Goal: Information Seeking & Learning: Learn about a topic

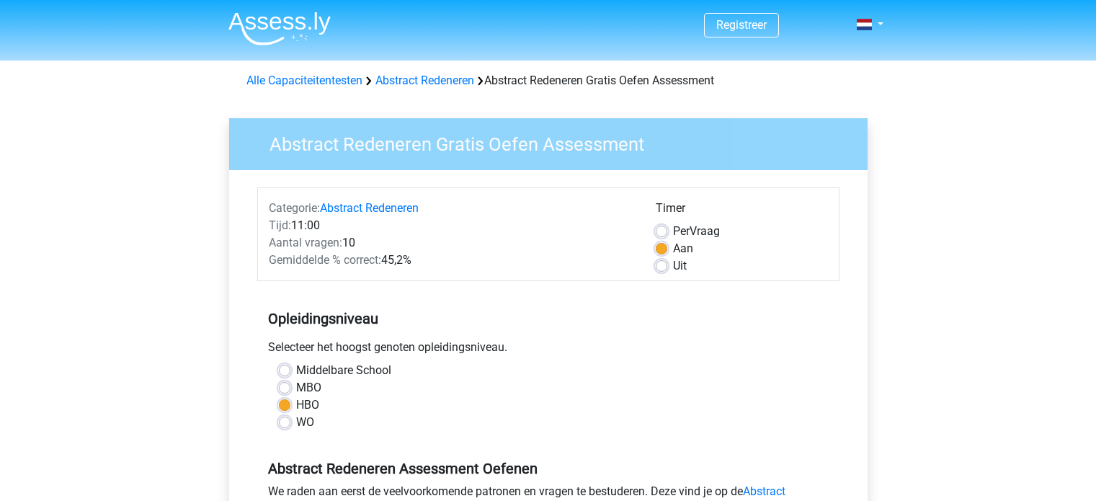
scroll to position [288, 0]
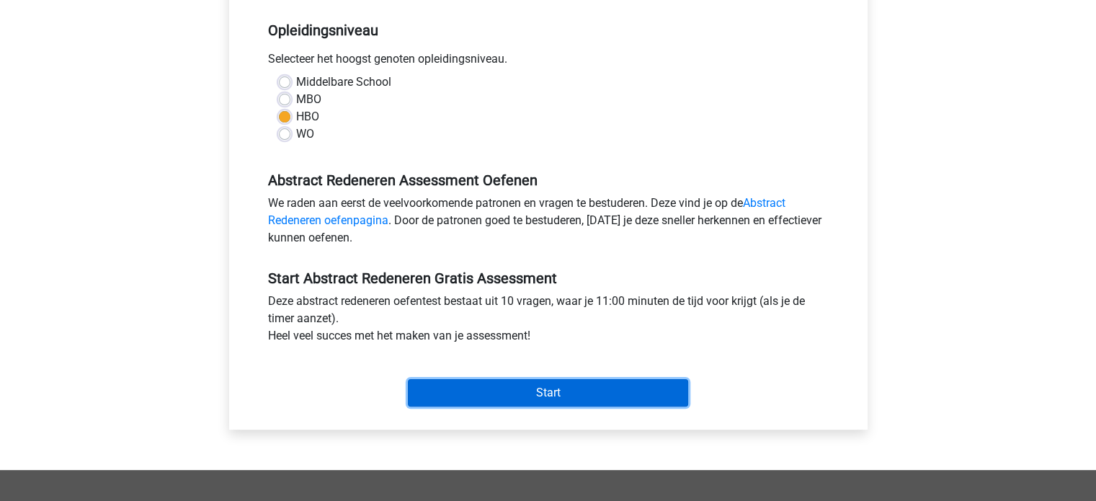
click at [534, 396] on input "Start" at bounding box center [548, 392] width 280 height 27
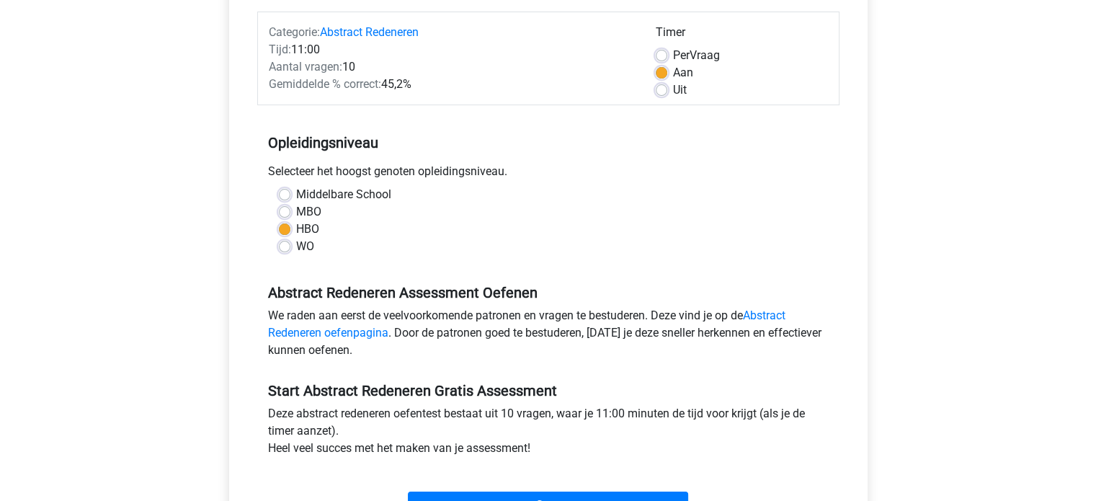
scroll to position [0, 0]
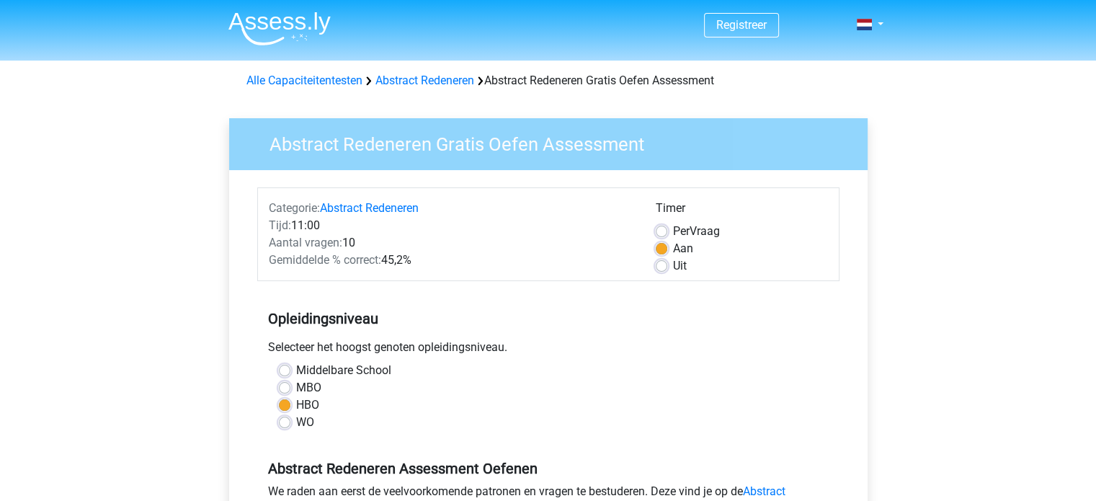
click at [673, 267] on label "Uit" at bounding box center [680, 265] width 14 height 17
click at [665, 267] on input "Uit" at bounding box center [662, 264] width 12 height 14
radio input "true"
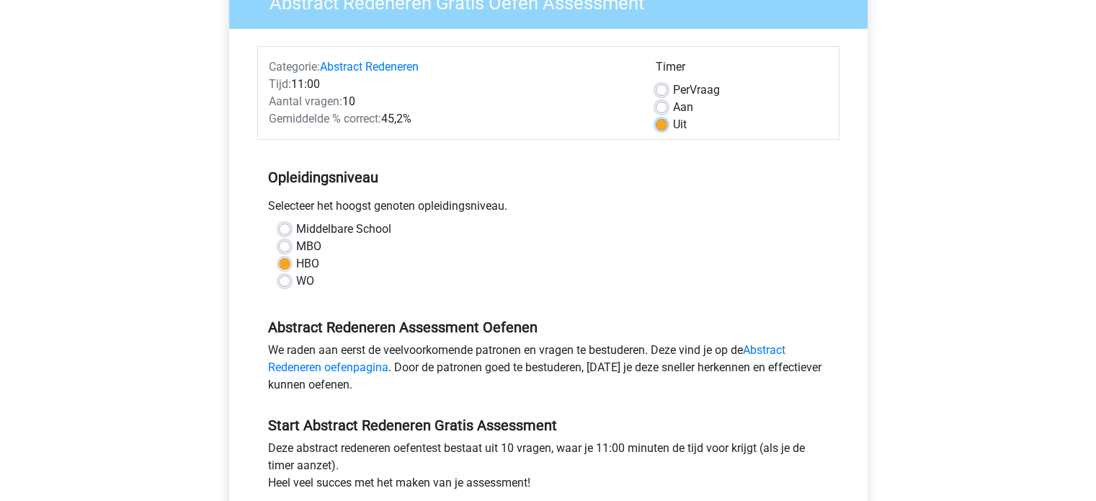
scroll to position [360, 0]
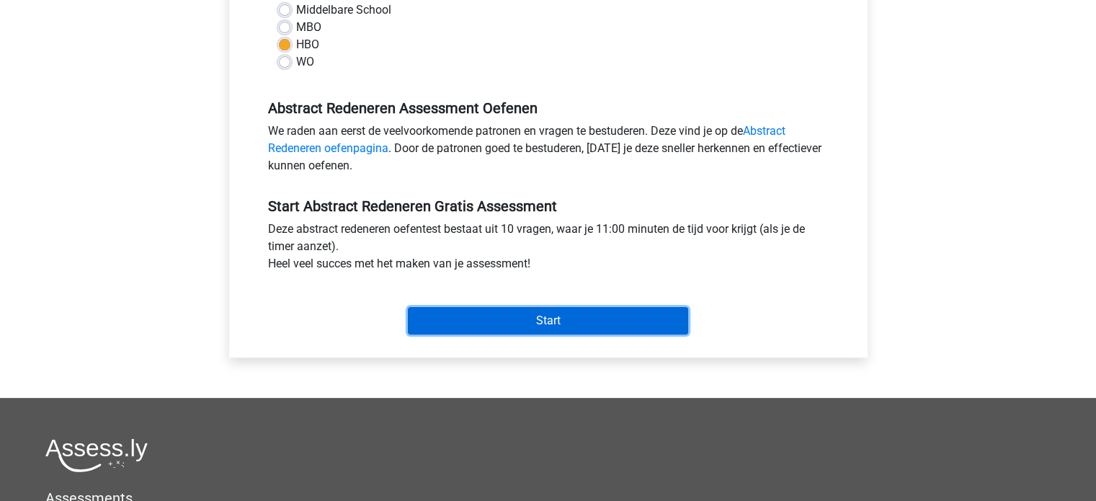
click at [641, 324] on input "Start" at bounding box center [548, 320] width 280 height 27
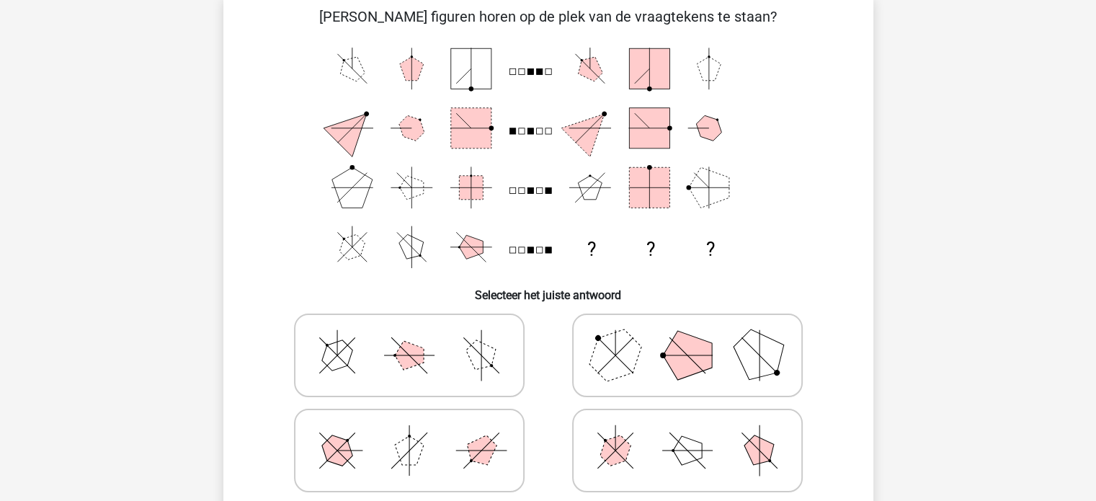
scroll to position [144, 0]
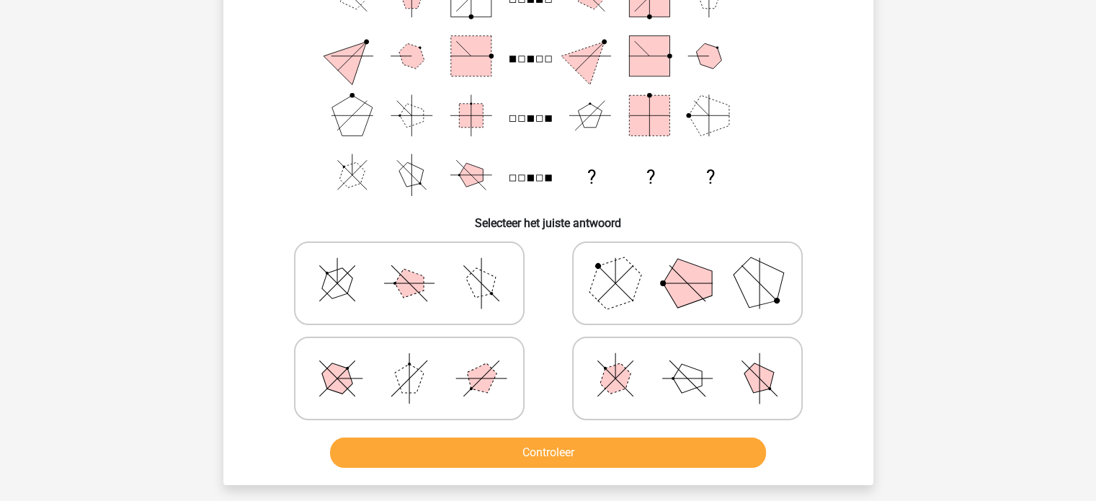
click at [711, 392] on icon at bounding box center [687, 378] width 216 height 72
click at [697, 360] on input "radio" at bounding box center [692, 355] width 9 height 9
radio input "true"
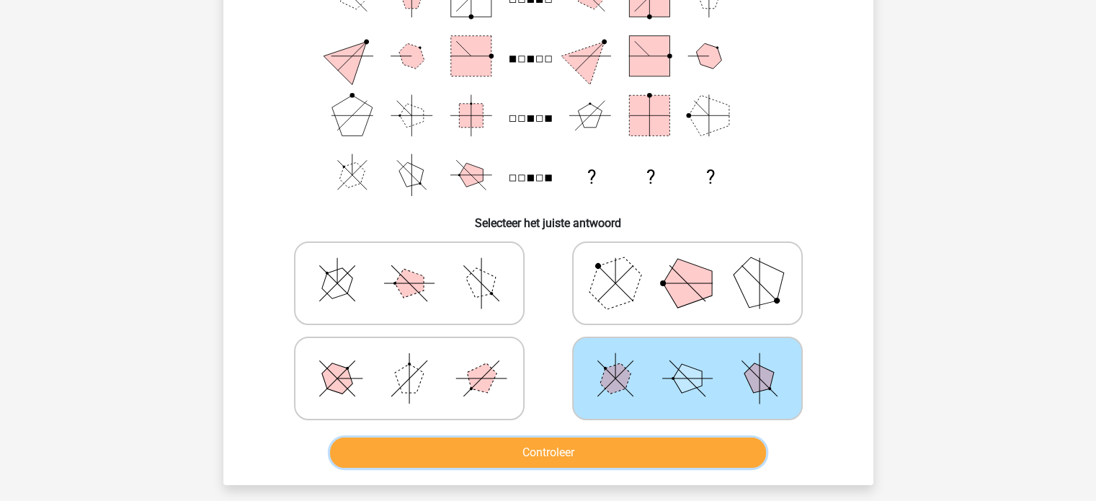
click at [628, 449] on button "Controleer" at bounding box center [548, 452] width 436 height 30
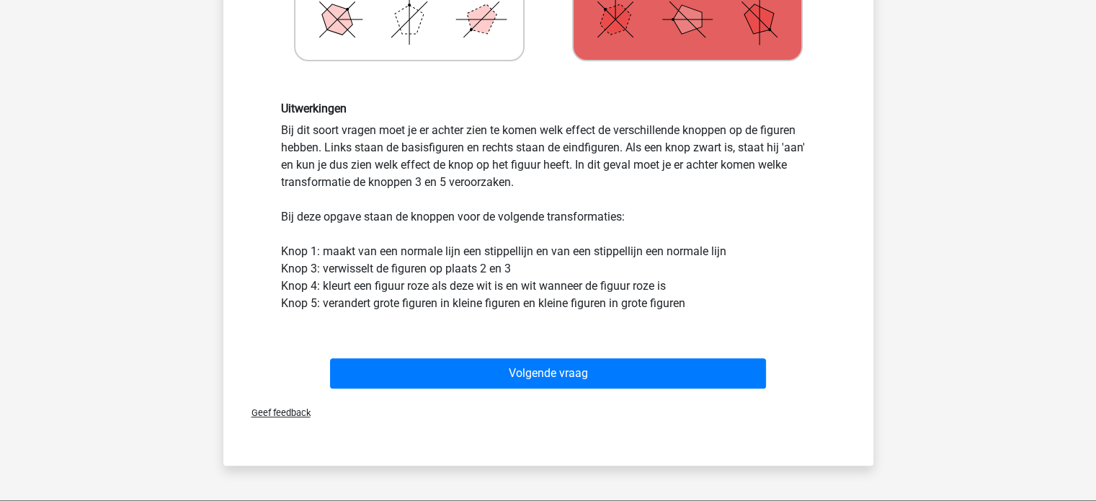
scroll to position [504, 0]
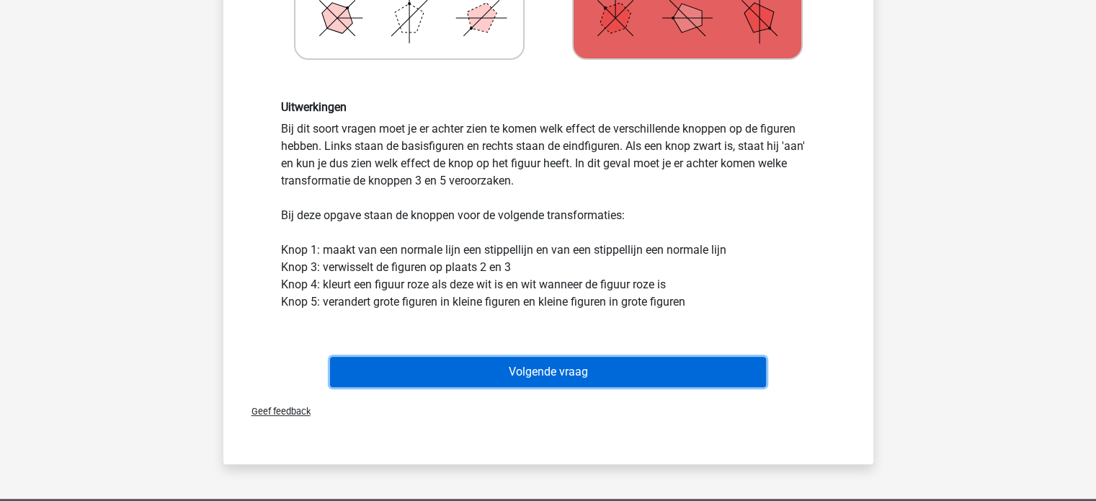
click at [758, 371] on button "Volgende vraag" at bounding box center [548, 372] width 436 height 30
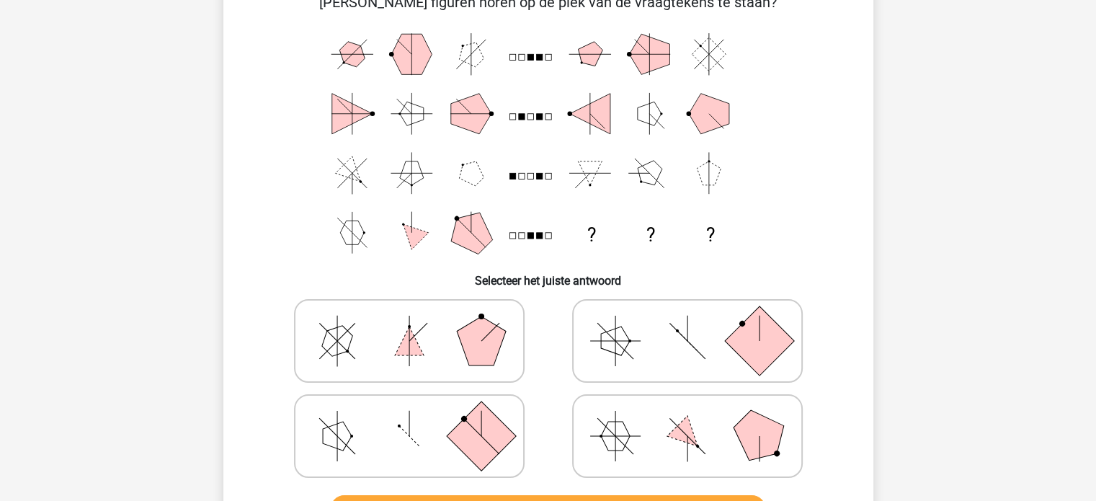
scroll to position [87, 0]
click at [443, 409] on icon at bounding box center [409, 435] width 216 height 72
click at [419, 409] on input "radio" at bounding box center [413, 412] width 9 height 9
radio input "true"
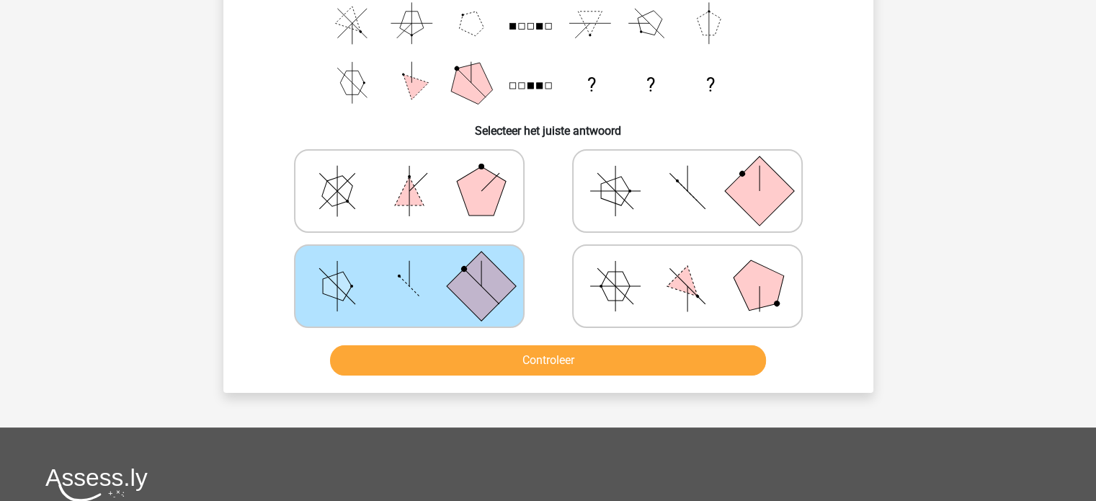
scroll to position [236, 0]
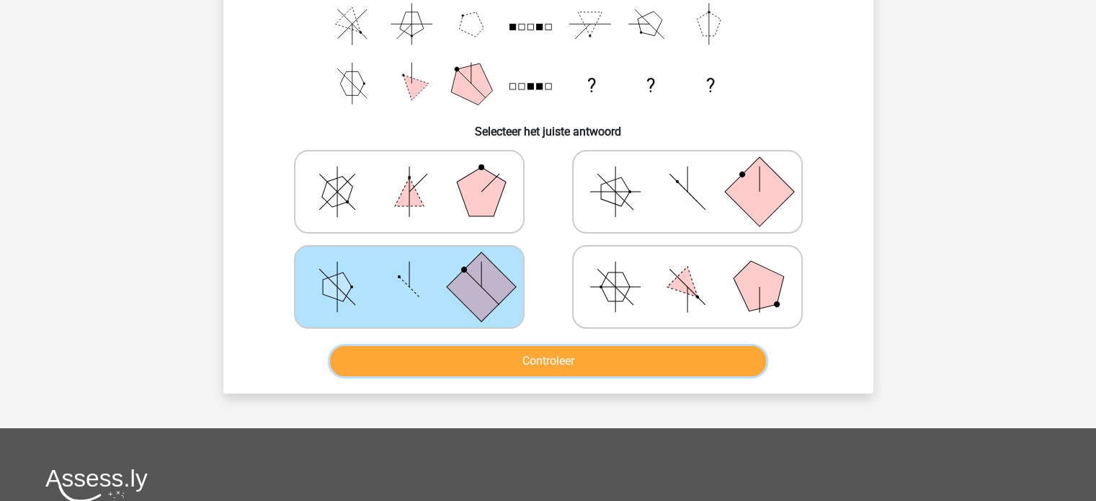
click at [459, 365] on button "Controleer" at bounding box center [548, 361] width 436 height 30
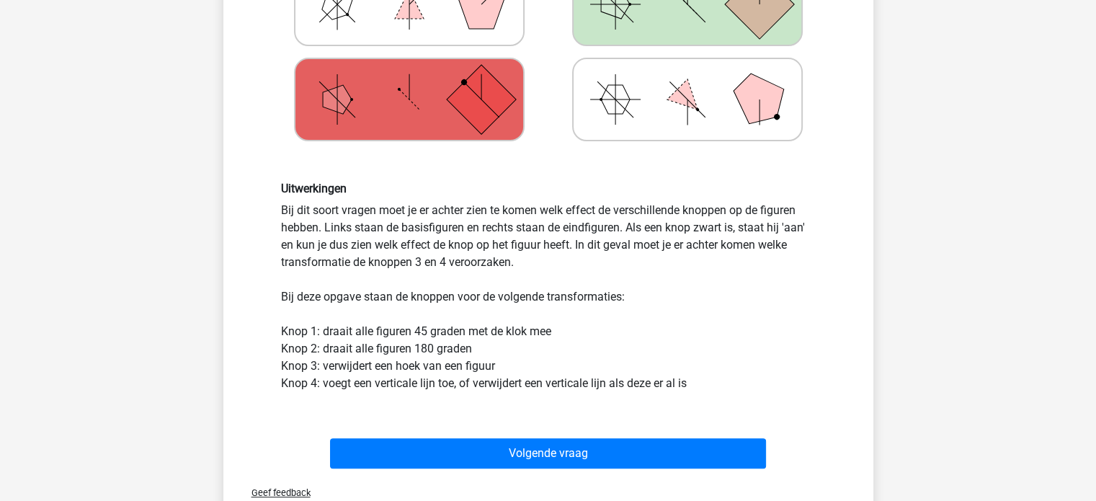
scroll to position [424, 0]
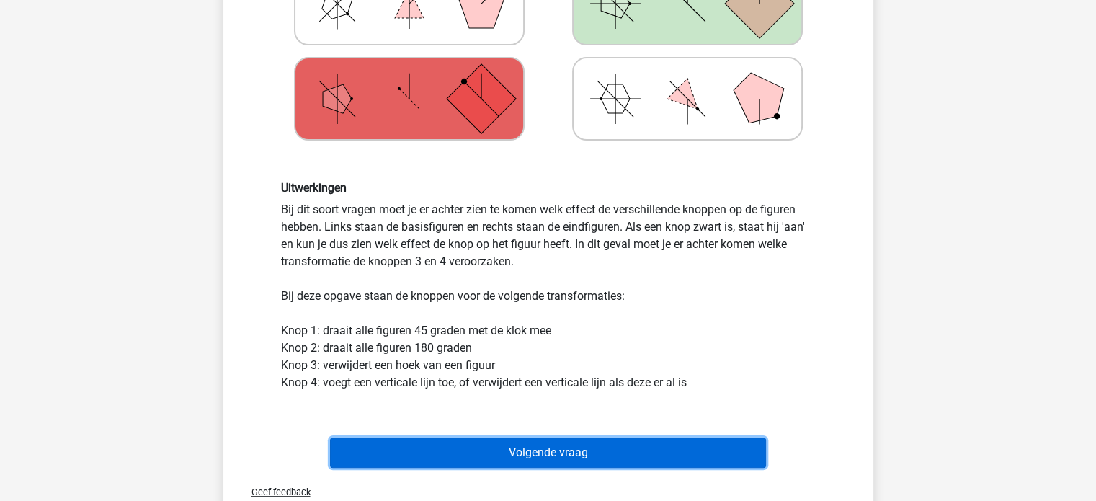
click at [515, 448] on button "Volgende vraag" at bounding box center [548, 452] width 436 height 30
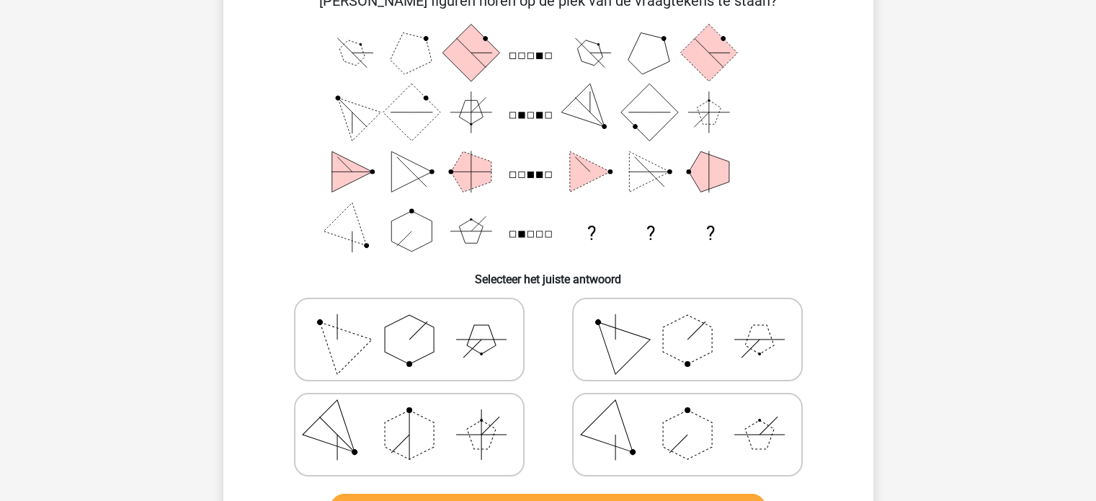
scroll to position [89, 0]
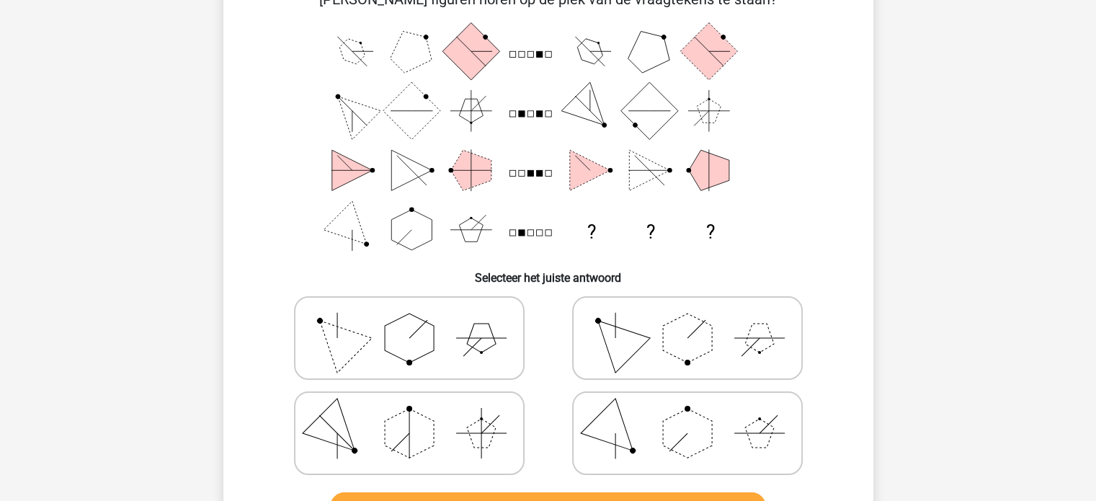
click at [677, 406] on icon at bounding box center [687, 433] width 216 height 72
click at [688, 406] on input "radio" at bounding box center [692, 410] width 9 height 9
radio input "true"
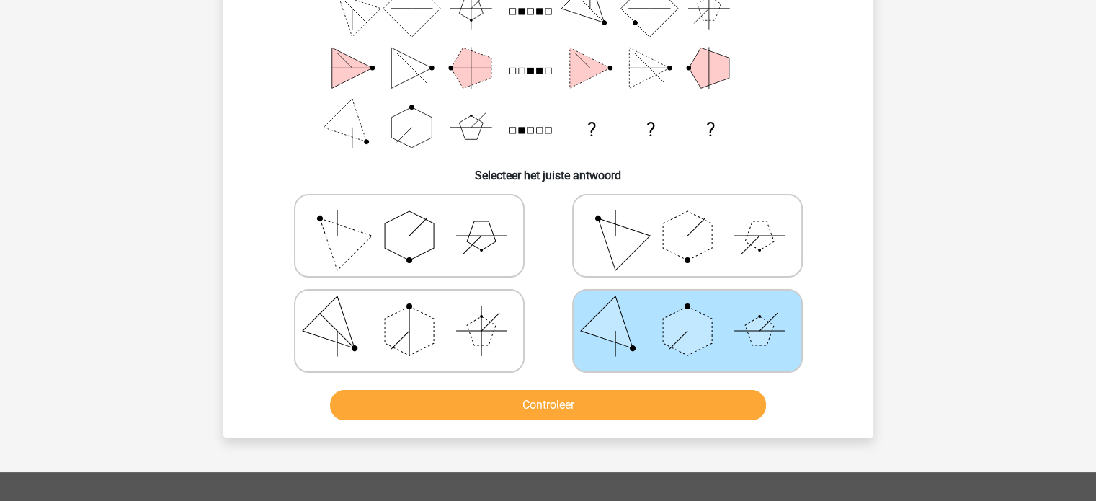
scroll to position [192, 0]
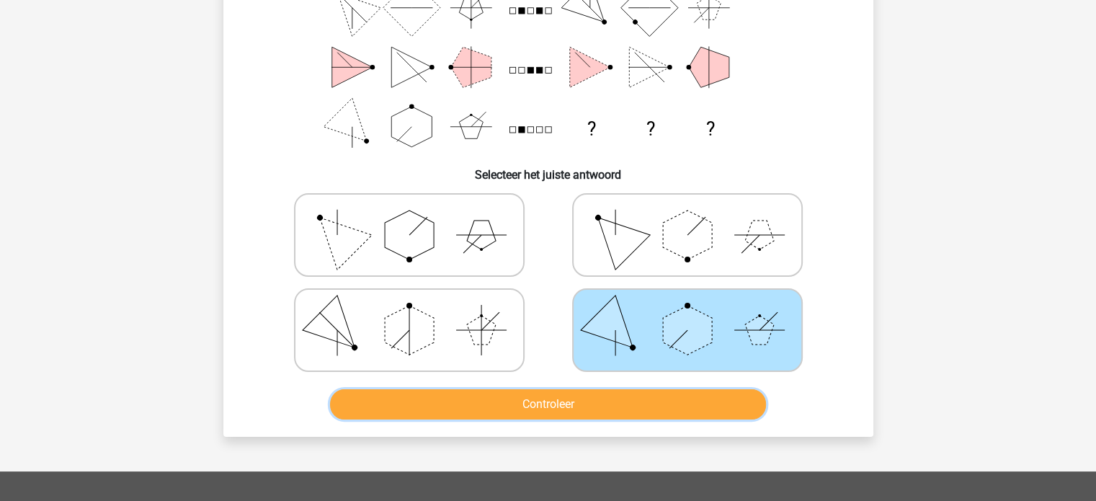
click at [677, 406] on button "Controleer" at bounding box center [548, 404] width 436 height 30
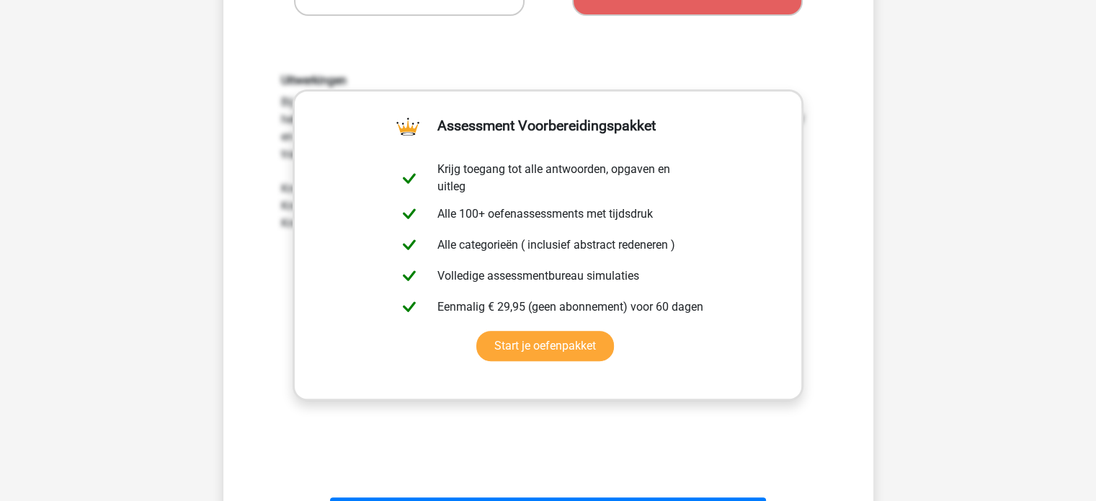
scroll to position [570, 0]
